Goal: Transaction & Acquisition: Purchase product/service

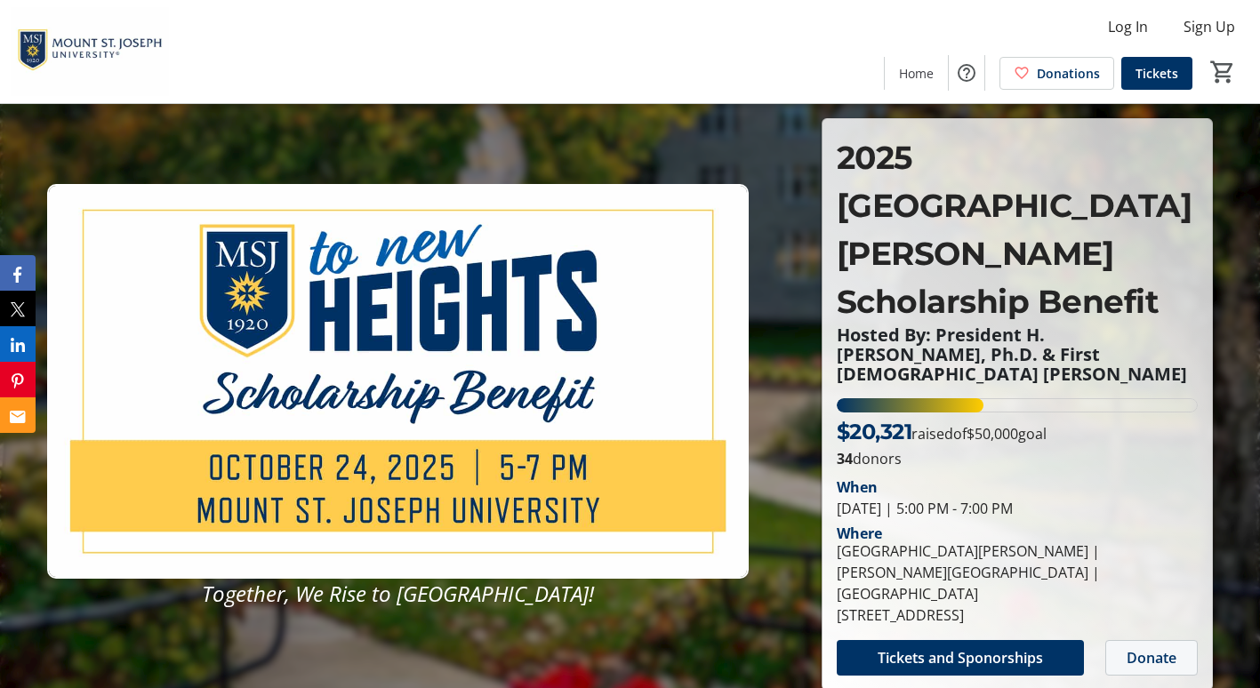
click at [1136, 647] on span "Donate" at bounding box center [1152, 657] width 50 height 21
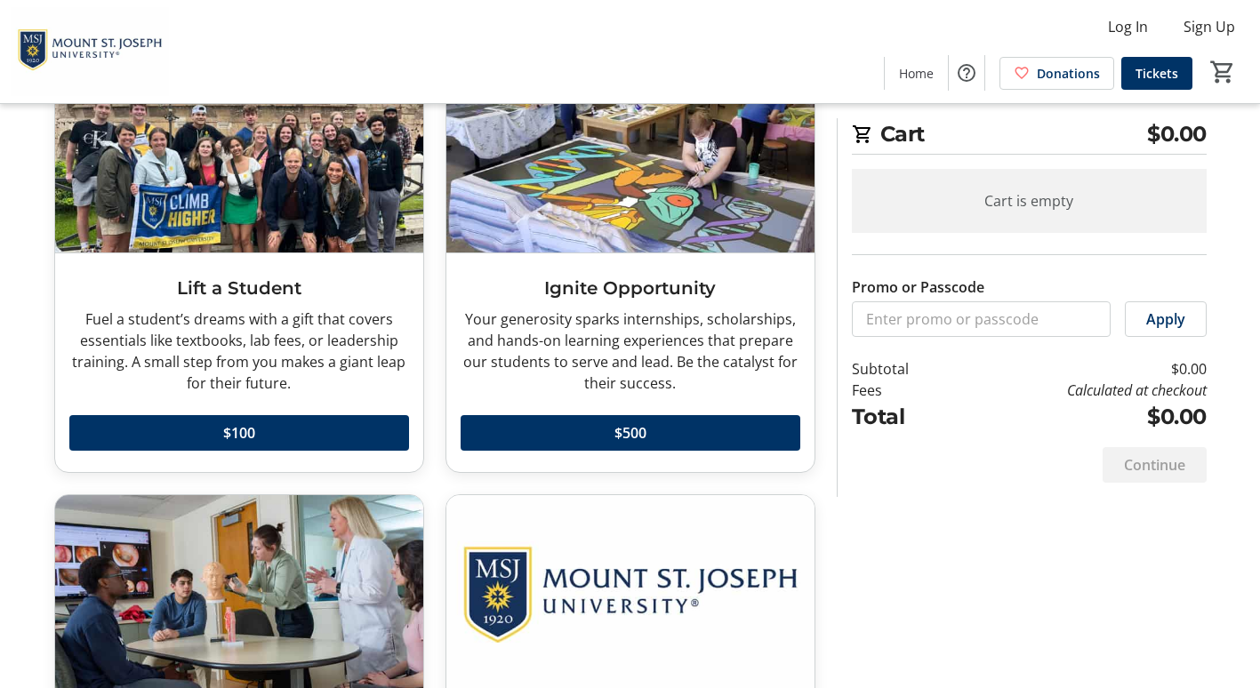
scroll to position [145, 0]
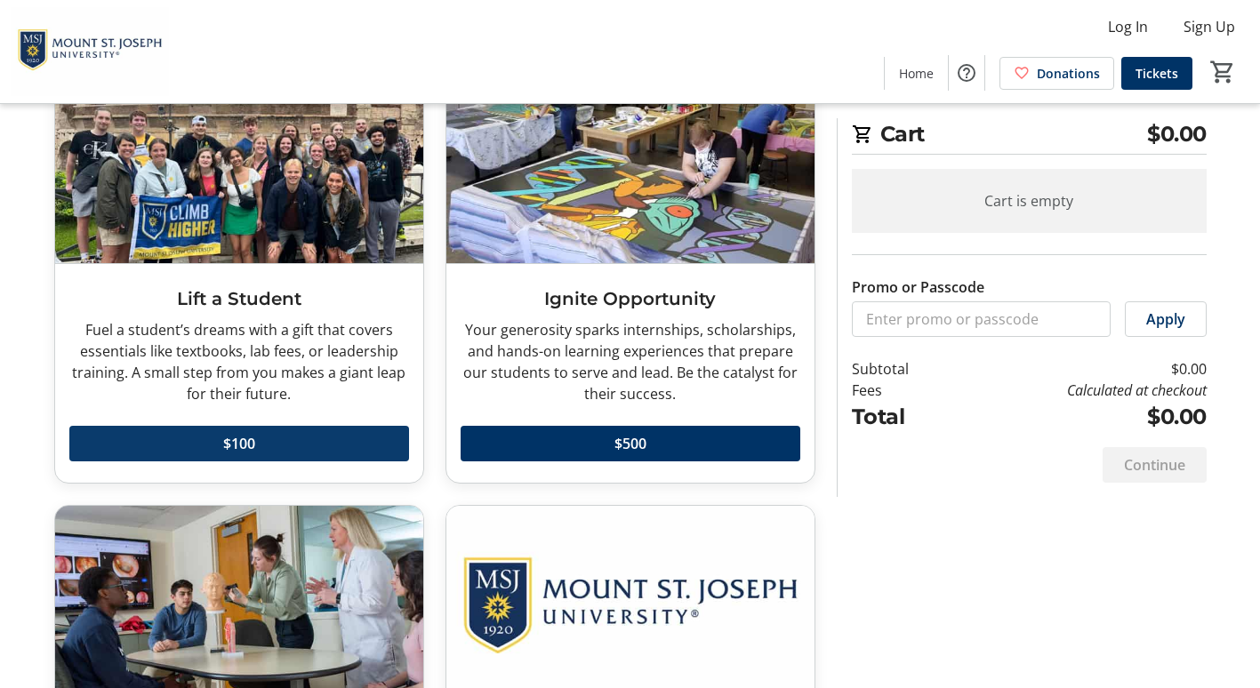
click at [332, 446] on span at bounding box center [239, 443] width 340 height 43
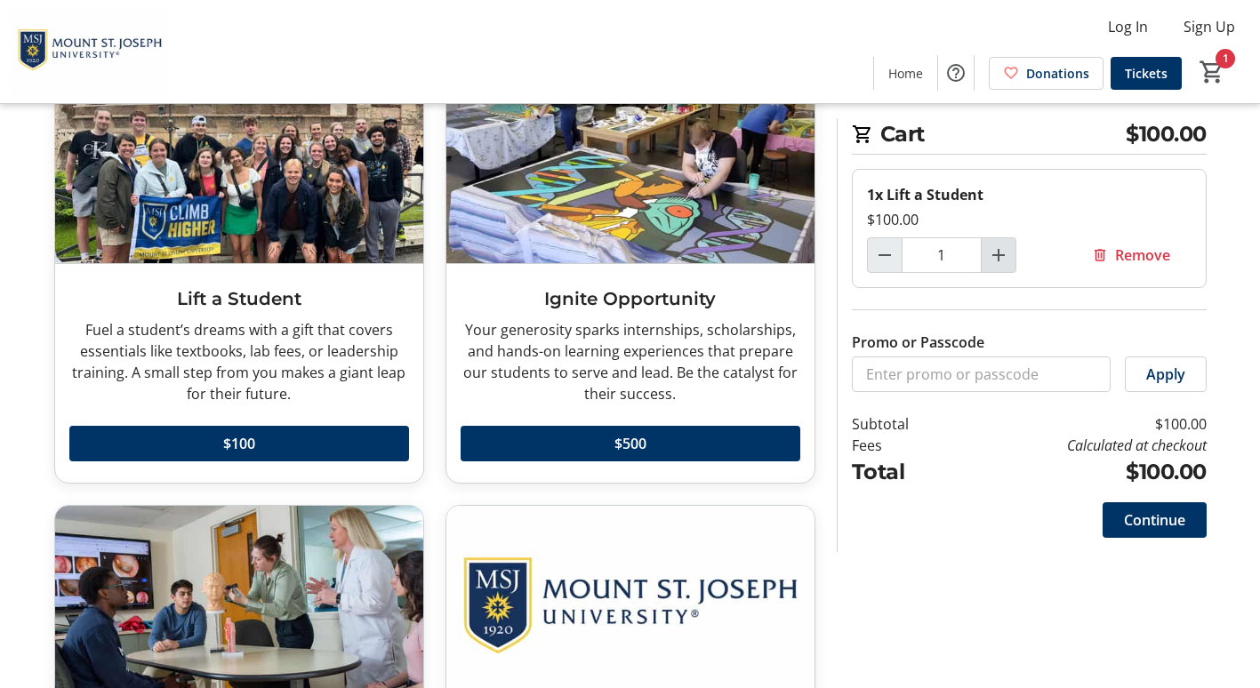
click at [999, 254] on mat-icon "Increment by one" at bounding box center [998, 255] width 21 height 21
click at [1000, 258] on mat-icon "Increment by one" at bounding box center [998, 255] width 21 height 21
type input "3"
click at [1142, 518] on span "Continue" at bounding box center [1154, 520] width 61 height 21
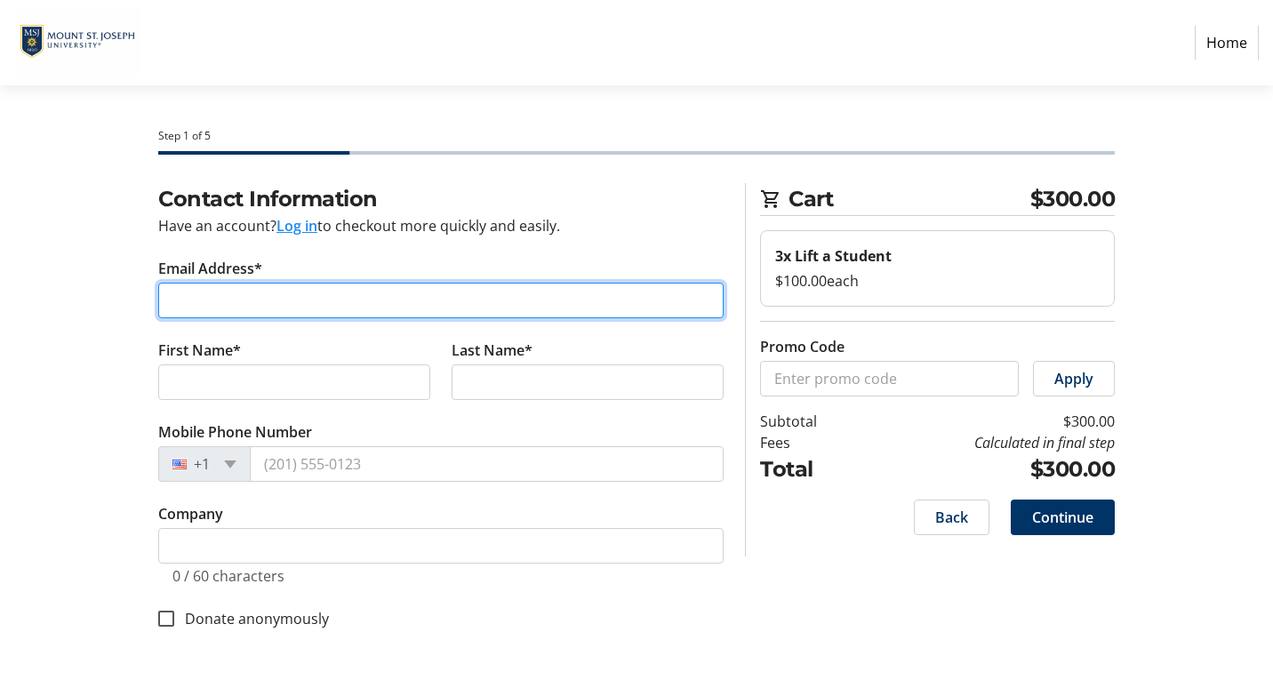
click at [237, 290] on input "Email Address*" at bounding box center [441, 301] width 566 height 36
type input "[EMAIL_ADDRESS][DOMAIN_NAME]"
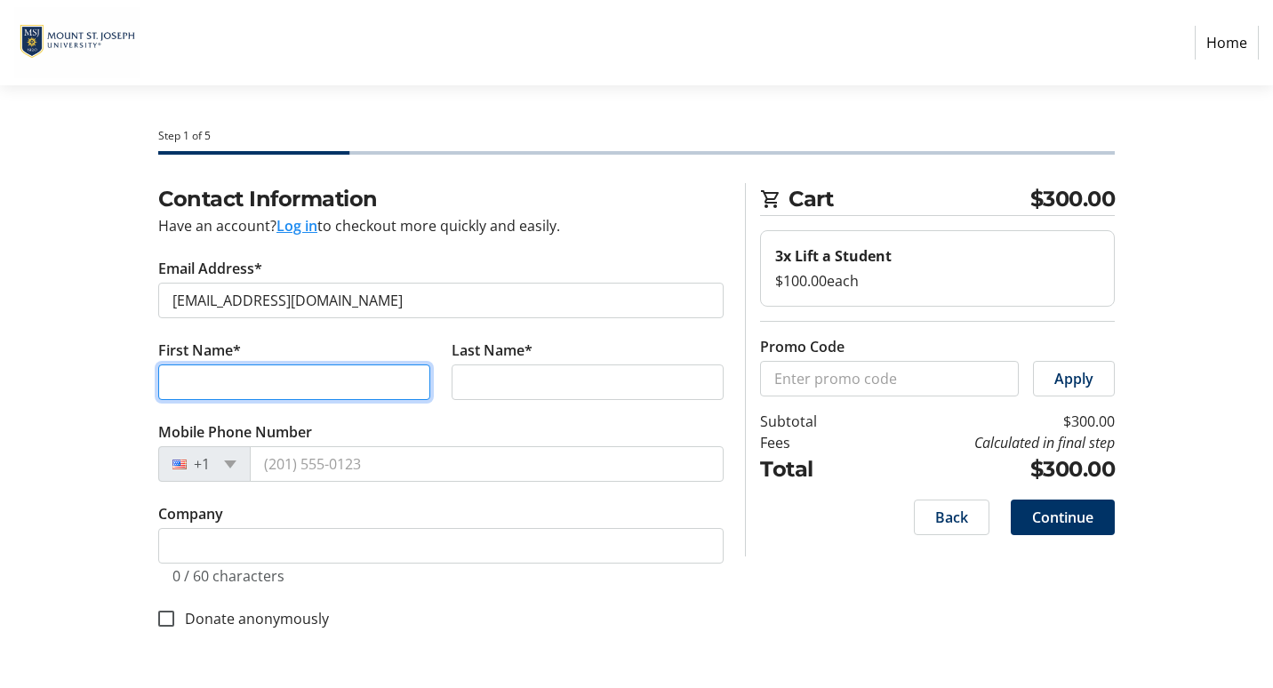
type input "[PERSON_NAME]"
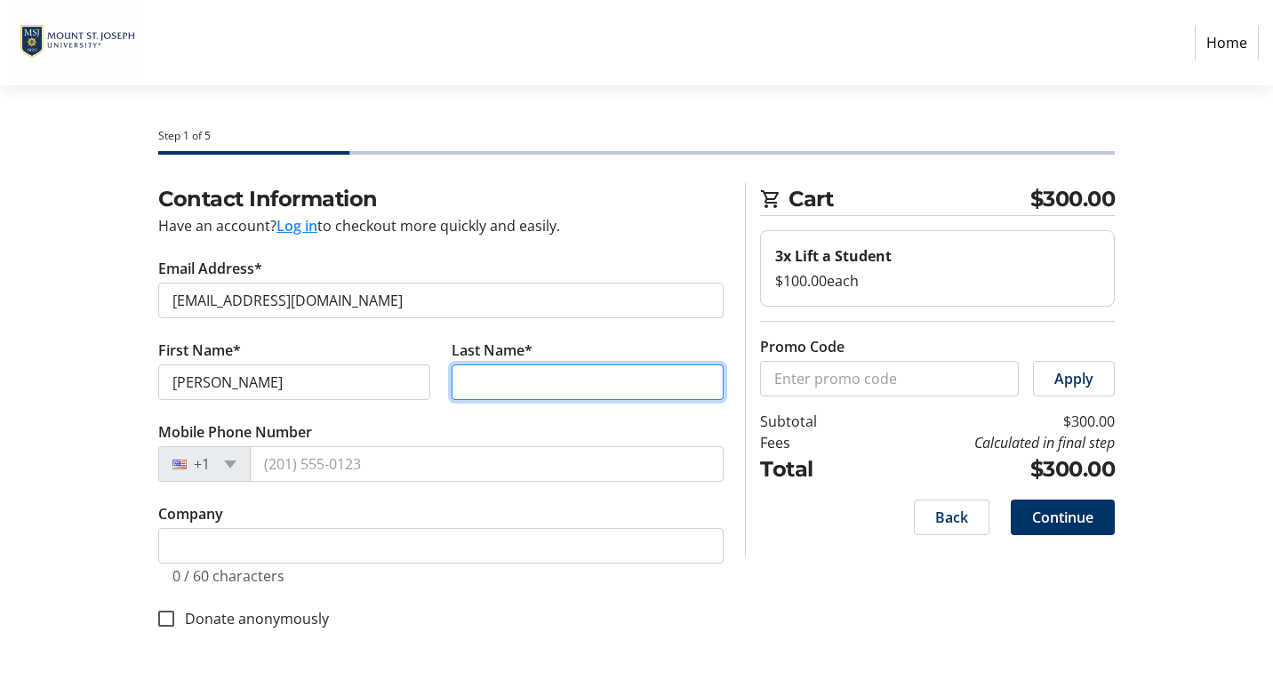
type input "Brown"
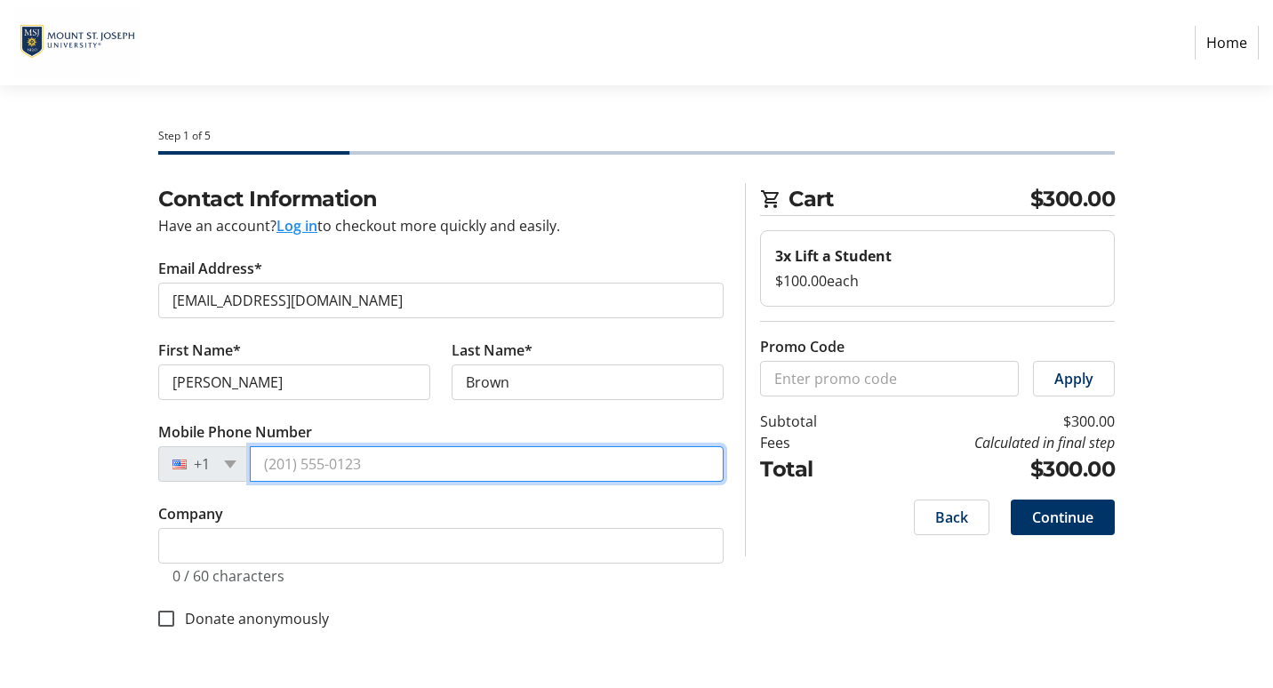
type input "[PHONE_NUMBER]"
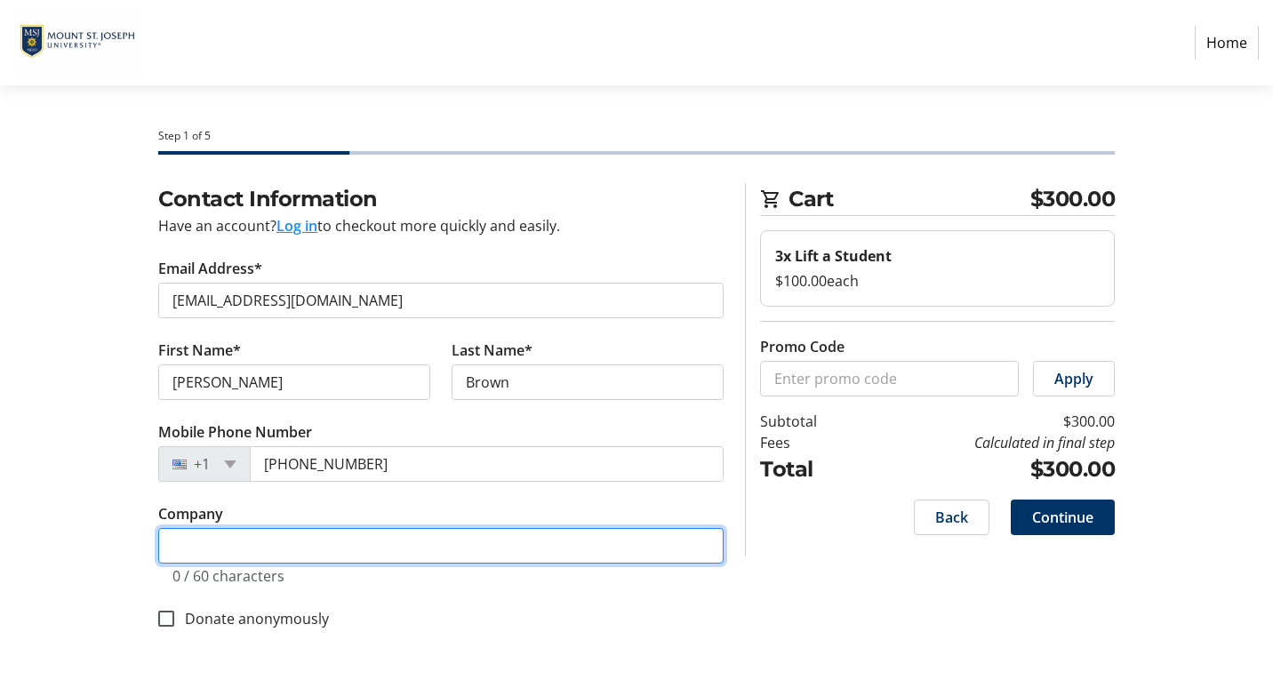
click at [201, 547] on input "Company" at bounding box center [441, 546] width 566 height 36
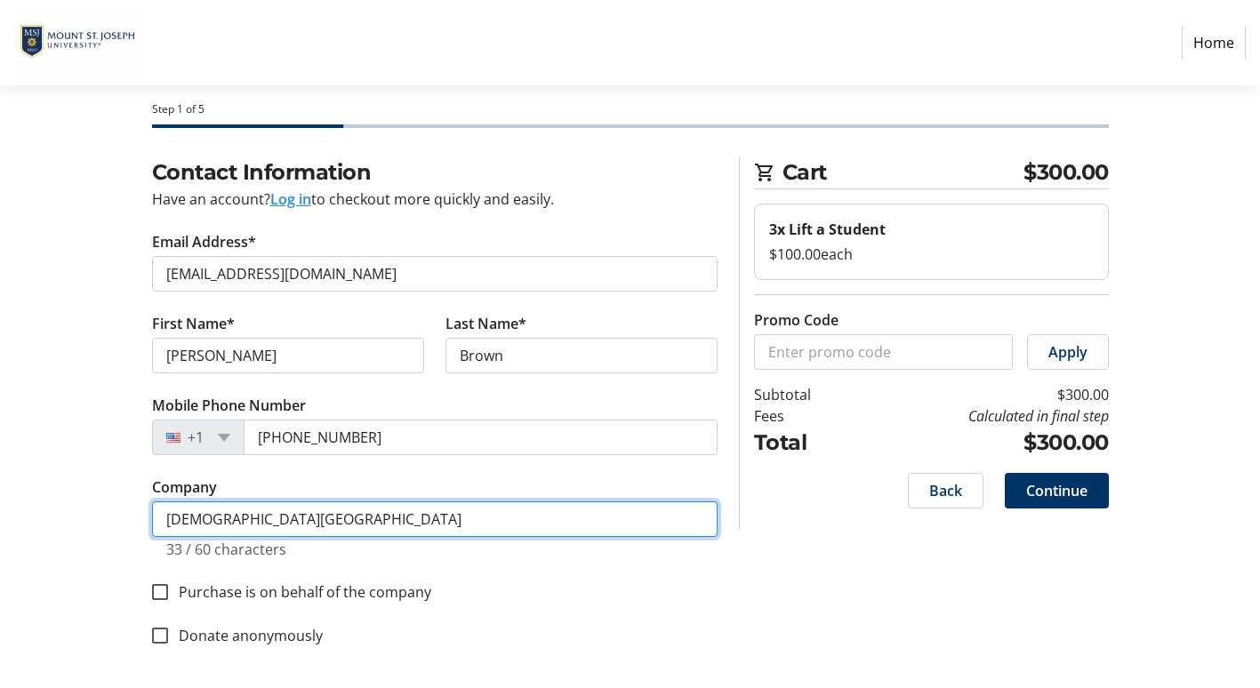
scroll to position [28, 0]
type input "[DEMOGRAPHIC_DATA][GEOGRAPHIC_DATA]"
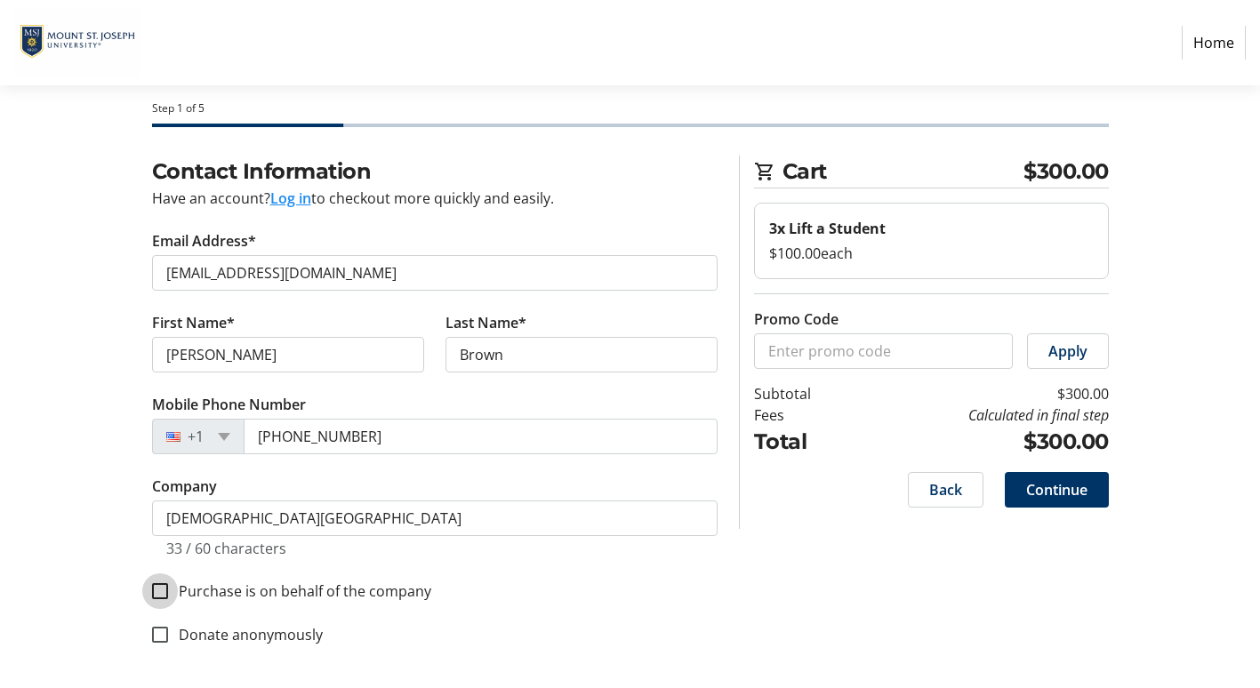
click at [163, 593] on input "Purchase is on behalf of the company" at bounding box center [160, 591] width 16 height 16
checkbox input "true"
click at [1062, 492] on span "Continue" at bounding box center [1056, 489] width 61 height 21
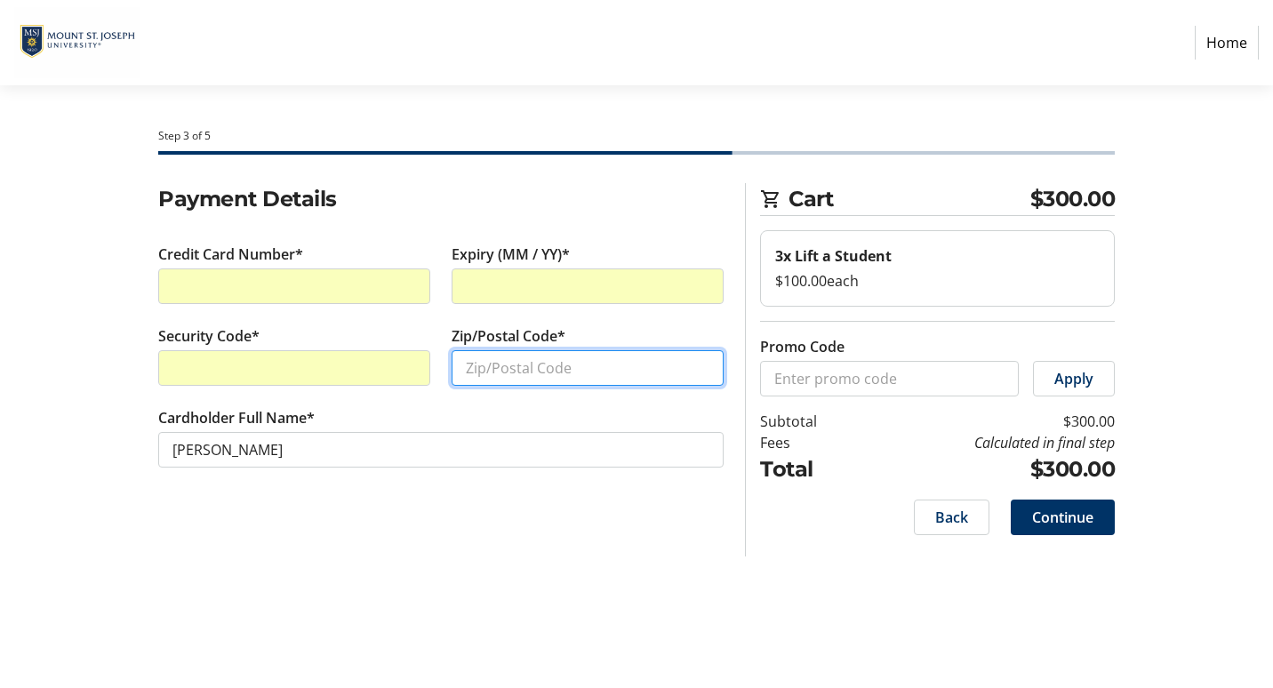
click at [486, 378] on input "Zip/Postal Code*" at bounding box center [588, 368] width 272 height 36
type input "45239"
click at [1054, 518] on span "Continue" at bounding box center [1062, 517] width 61 height 21
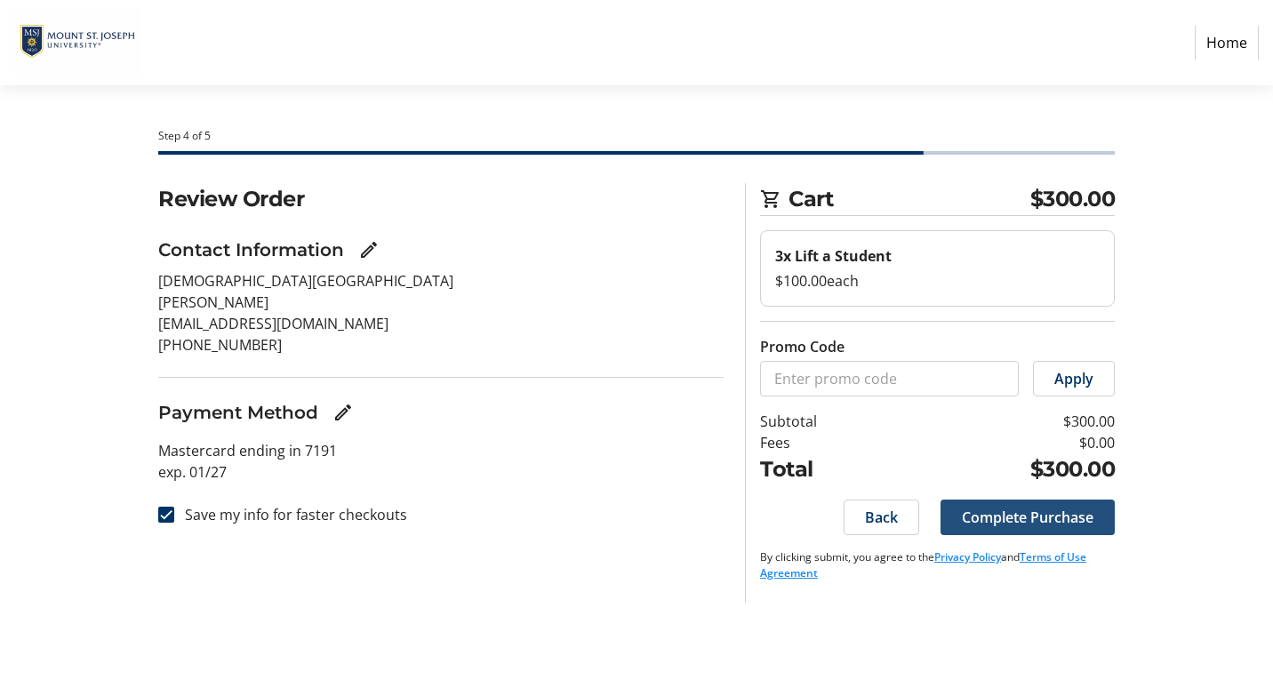
click at [1031, 519] on span "Complete Purchase" at bounding box center [1028, 517] width 132 height 21
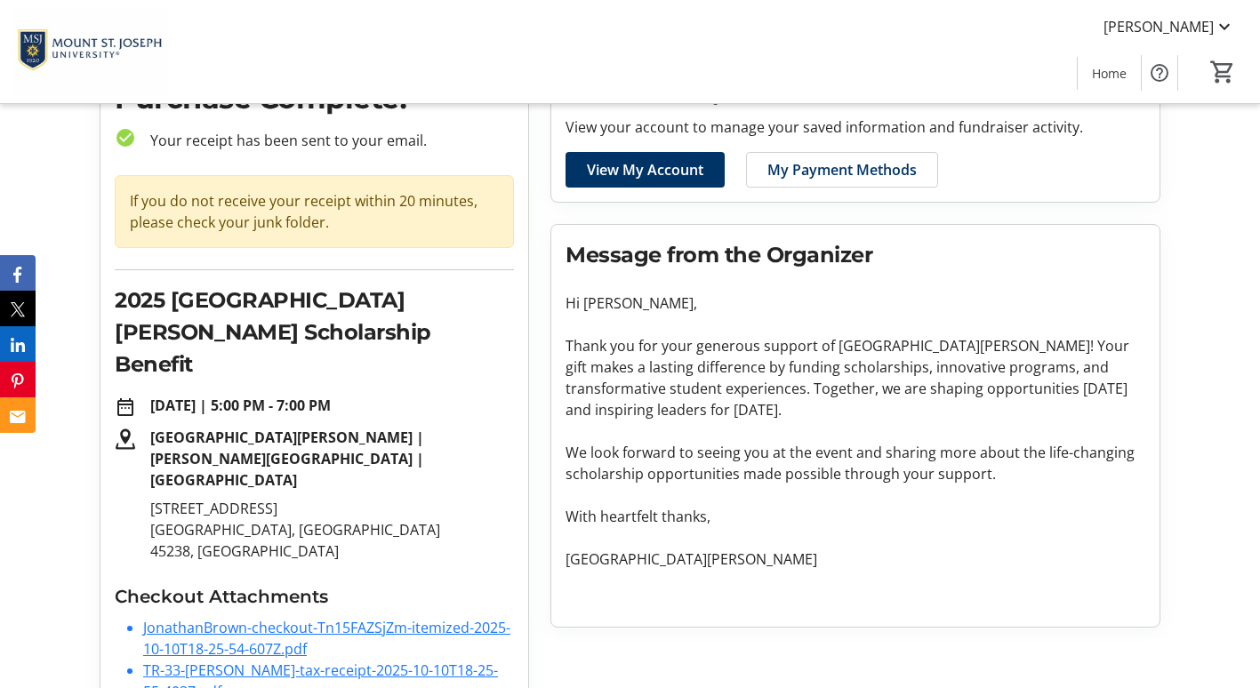
scroll to position [111, 0]
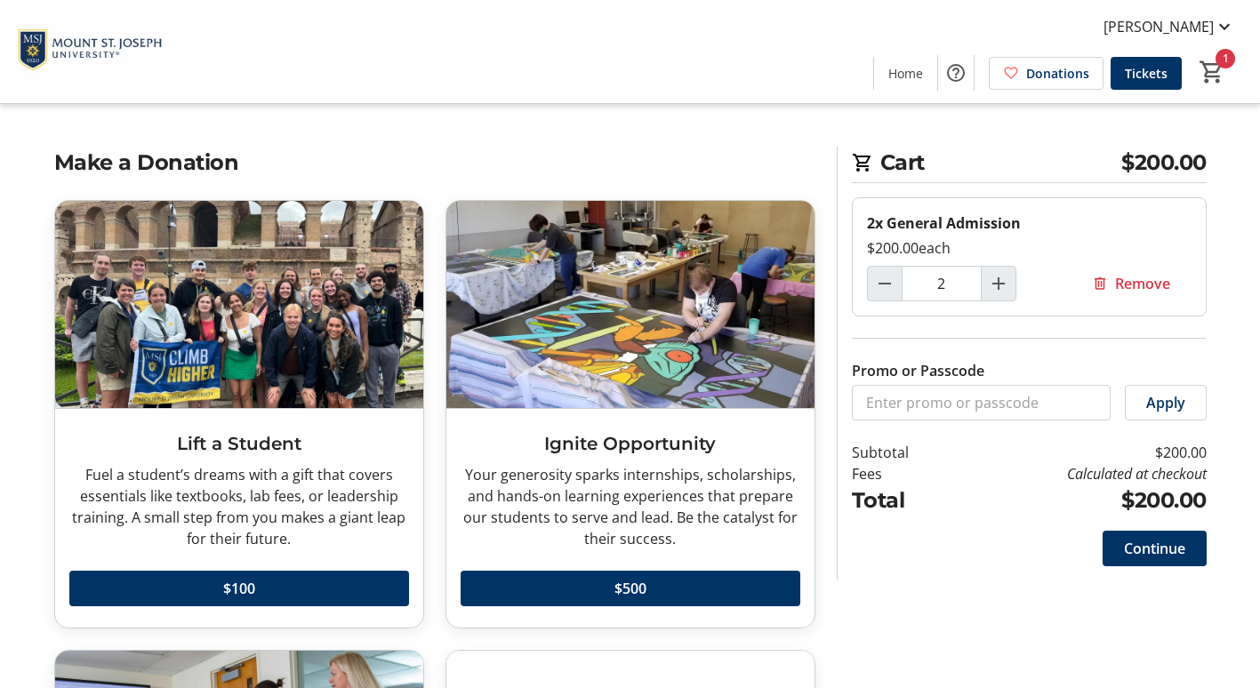
type input "1"
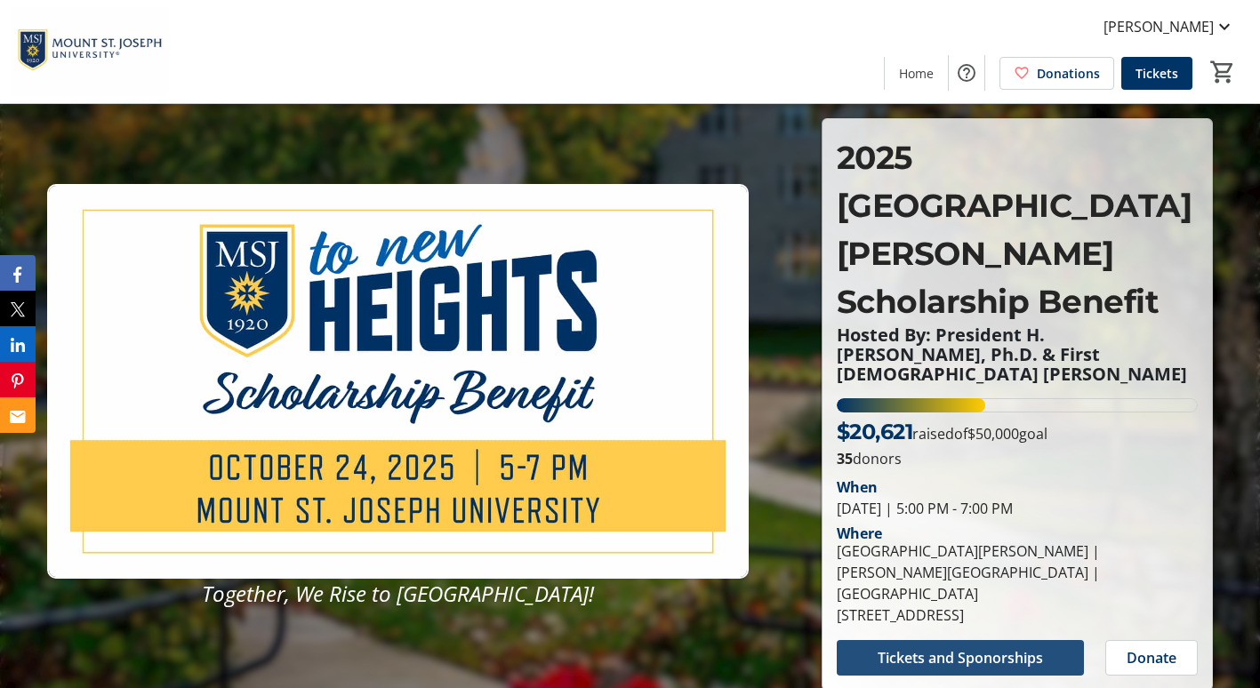
click at [916, 647] on span "Tickets and Sponorships" at bounding box center [960, 657] width 165 height 21
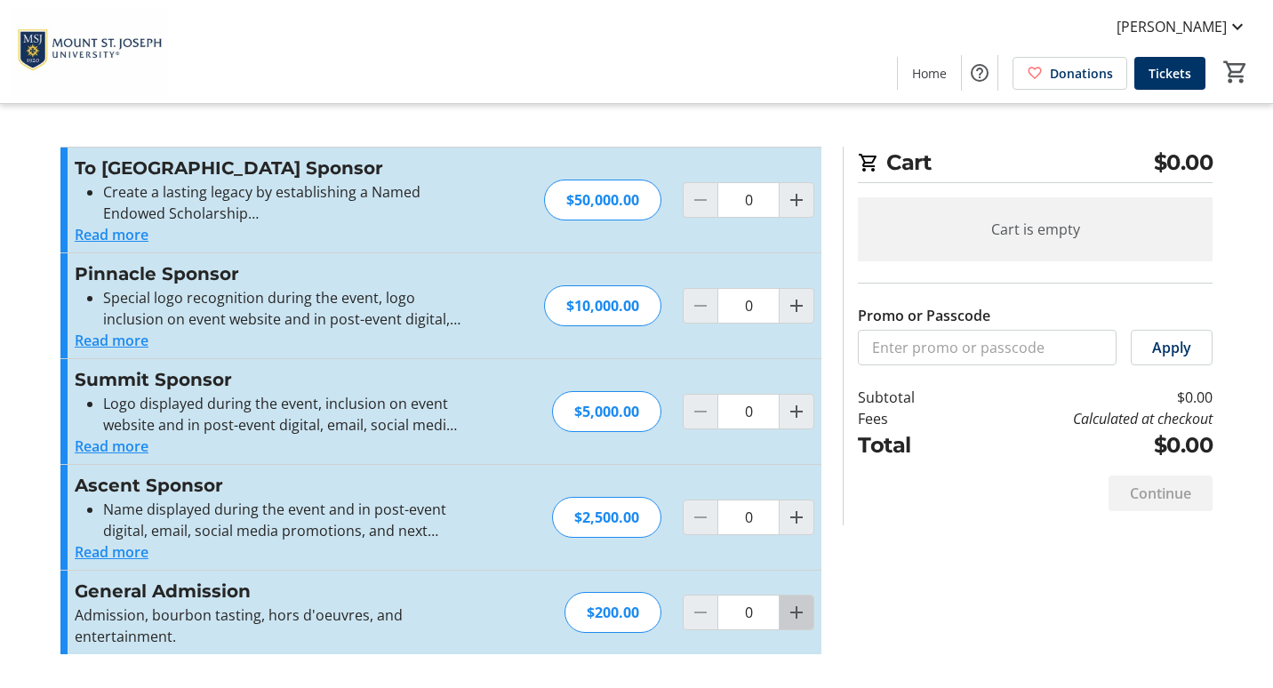
click at [801, 618] on mat-icon "Increment by one" at bounding box center [796, 612] width 21 height 21
type input "1"
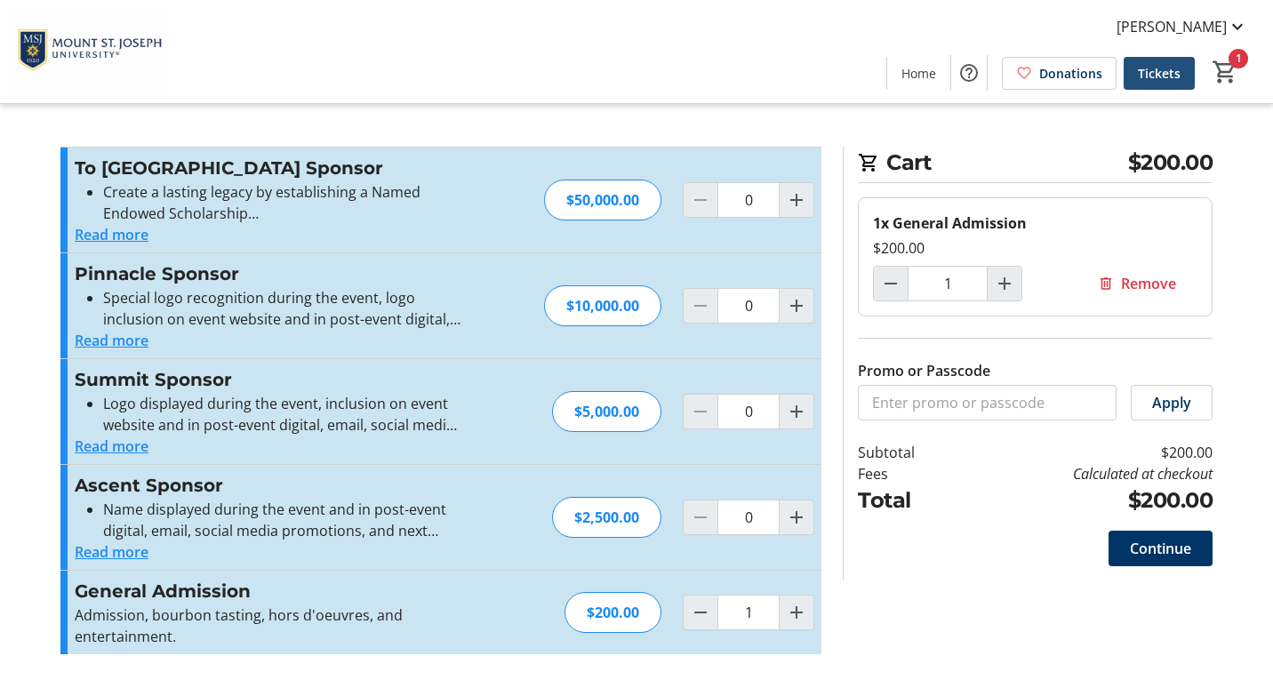
click at [1160, 72] on span "Tickets" at bounding box center [1159, 73] width 43 height 19
click at [798, 617] on mat-icon "Increment by one" at bounding box center [796, 612] width 21 height 21
type input "2"
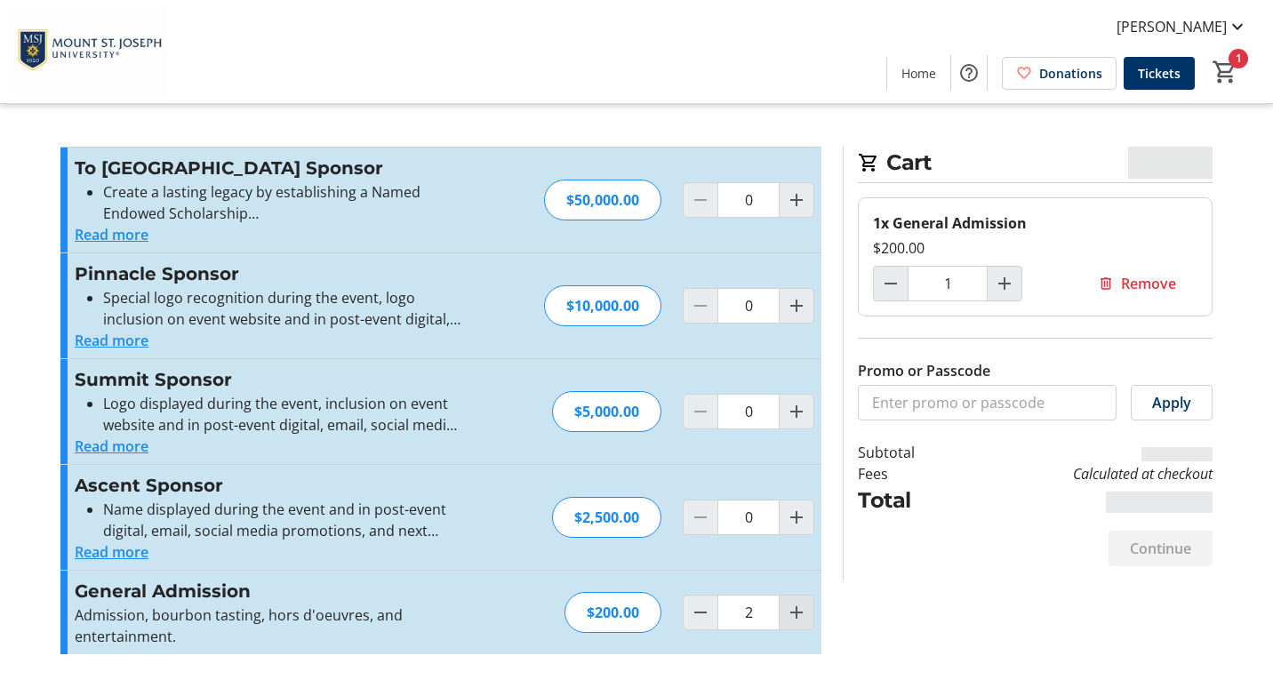
type input "2"
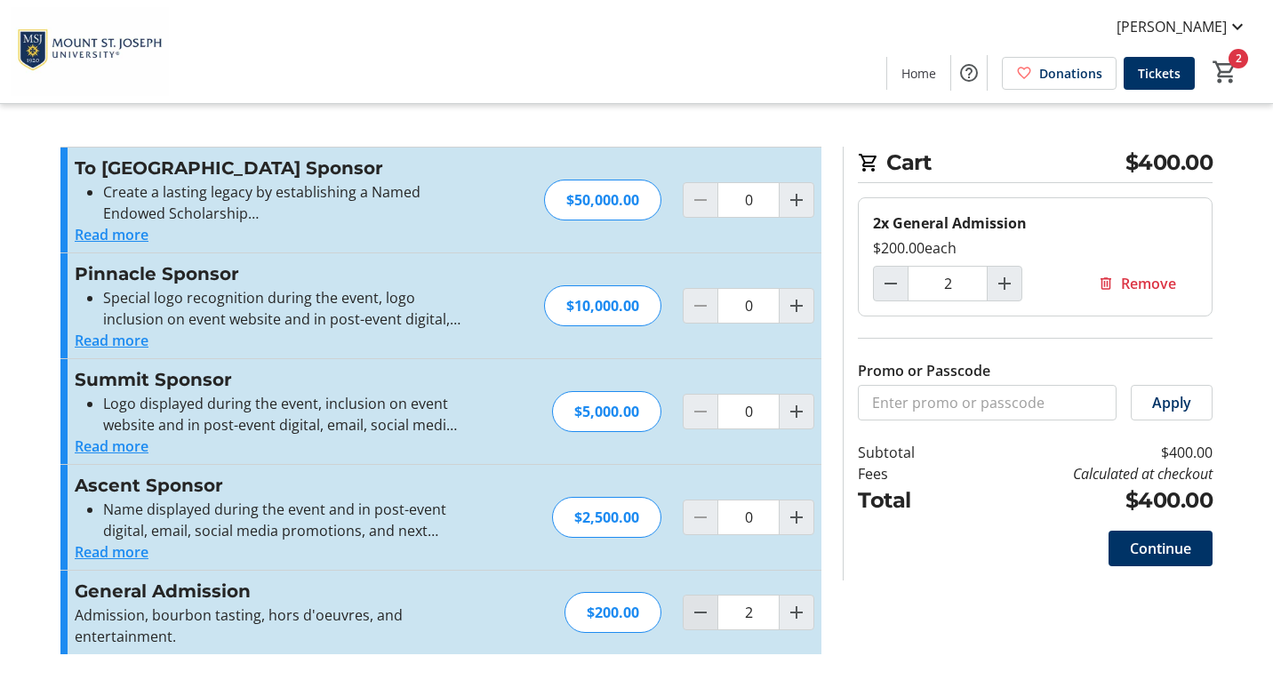
click at [703, 615] on mat-icon "Decrement by one" at bounding box center [700, 612] width 21 height 21
type input "1"
click at [1148, 279] on span "Remove" at bounding box center [1148, 283] width 55 height 21
type input "0"
